Goal: Find contact information: Find contact information

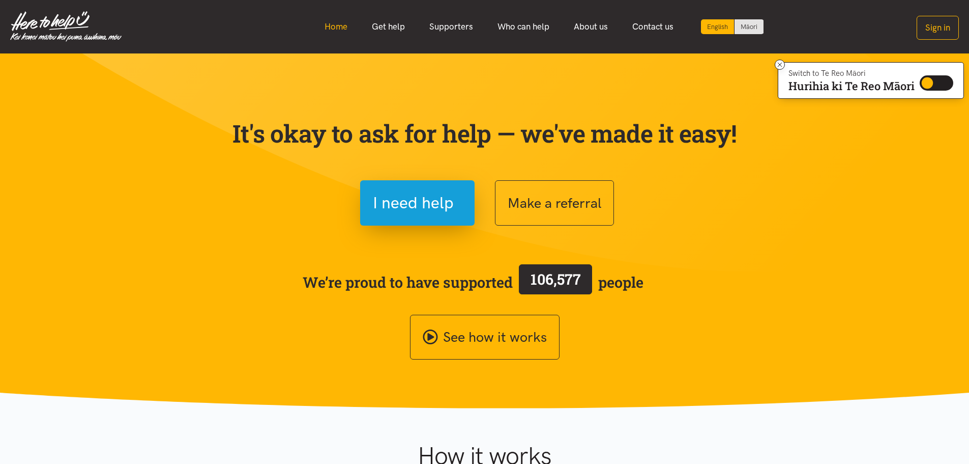
click at [344, 25] on link "Home" at bounding box center [335, 27] width 47 height 22
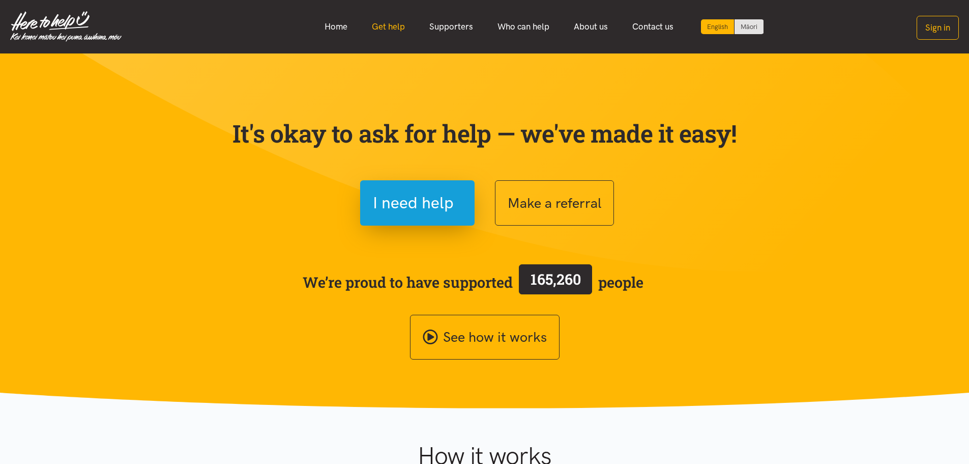
click at [405, 27] on link "Get help" at bounding box center [389, 27] width 58 height 22
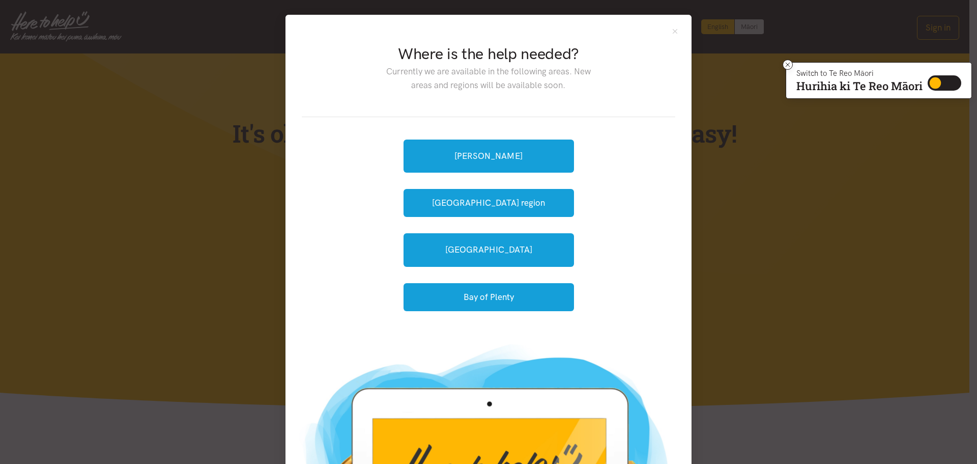
click at [209, 154] on div "Where is the help needed? Currently we are available in the following areas. Ne…" at bounding box center [488, 232] width 977 height 464
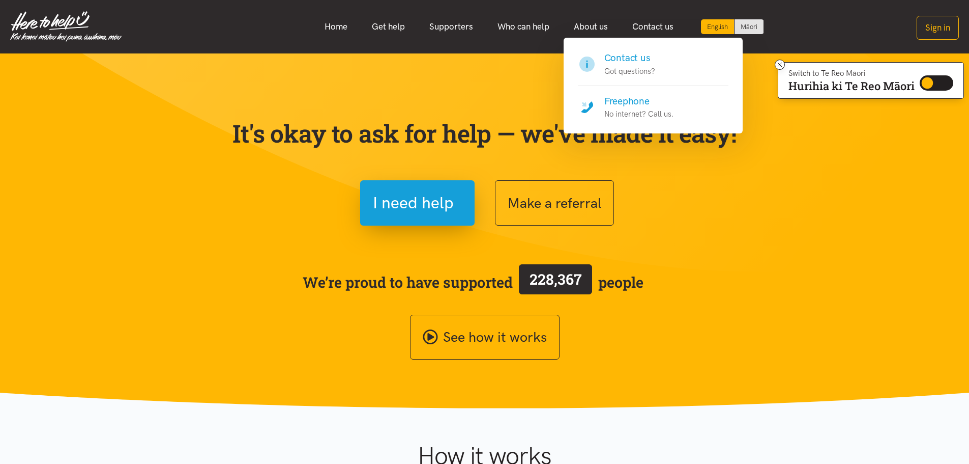
drag, startPoint x: 666, startPoint y: 25, endPoint x: 661, endPoint y: 45, distance: 20.4
click at [666, 25] on link "Contact us" at bounding box center [653, 27] width 66 height 22
click at [636, 65] on p "Got questions?" at bounding box center [630, 71] width 51 height 12
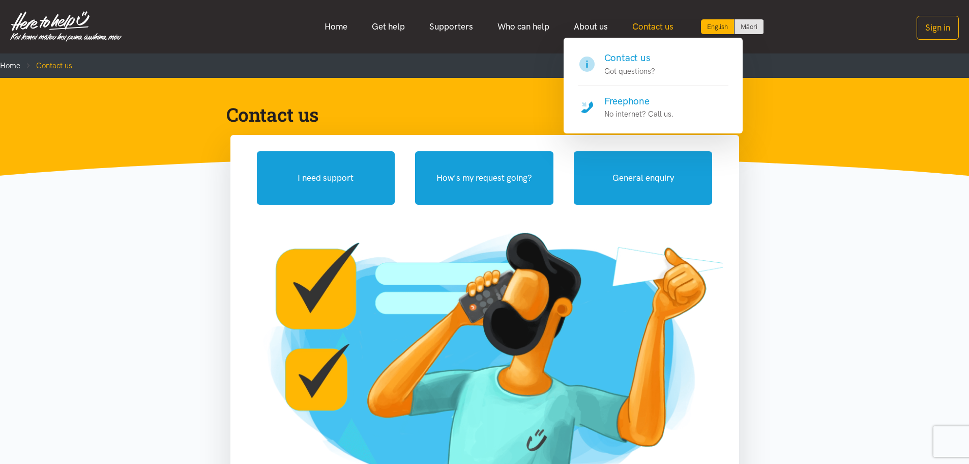
click at [659, 30] on link "Contact us" at bounding box center [653, 27] width 66 height 22
click at [648, 33] on link "Contact us" at bounding box center [653, 27] width 66 height 22
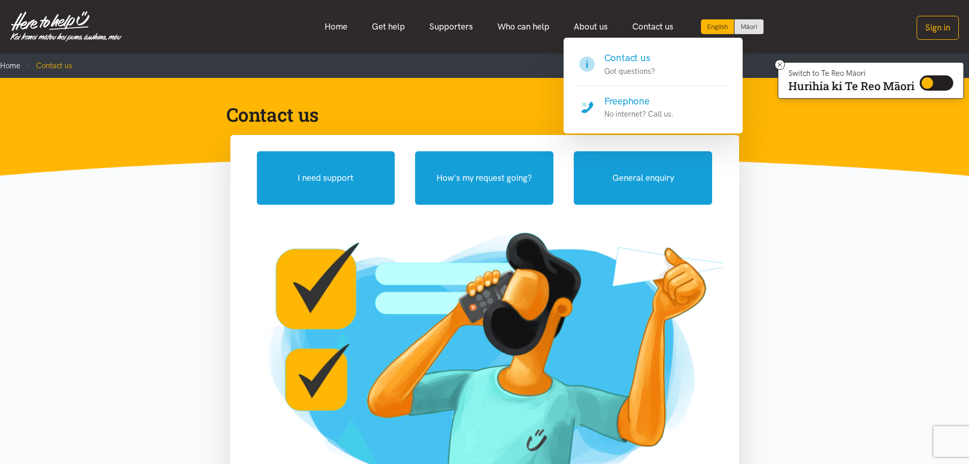
click at [639, 101] on h4 "Freephone" at bounding box center [640, 101] width 70 height 14
